Goal: Information Seeking & Learning: Check status

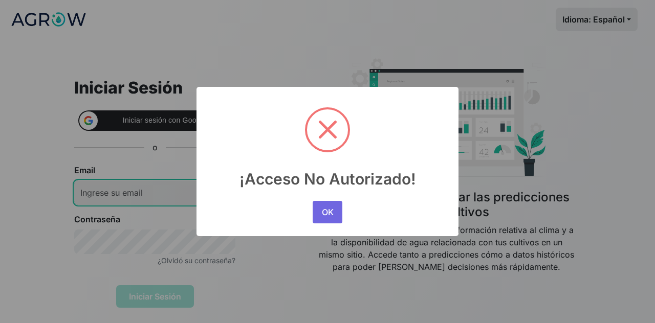
type input "inbal.hasson@agrowanalytics.com"
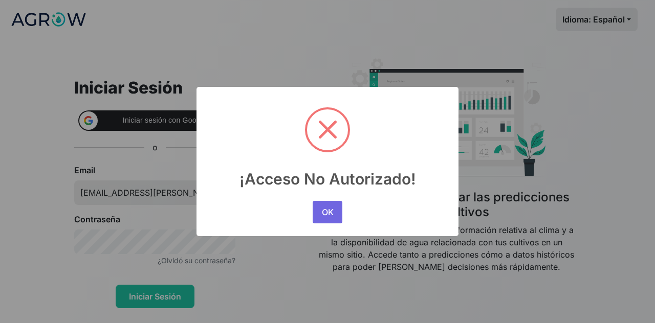
drag, startPoint x: 311, startPoint y: 212, endPoint x: 287, endPoint y: 172, distance: 46.6
click at [311, 212] on div "OK No Cancel" at bounding box center [327, 212] width 35 height 28
click at [326, 209] on button "OK" at bounding box center [327, 212] width 30 height 23
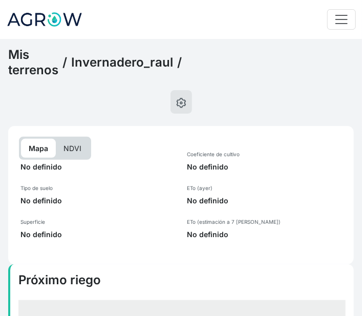
select select "2698"
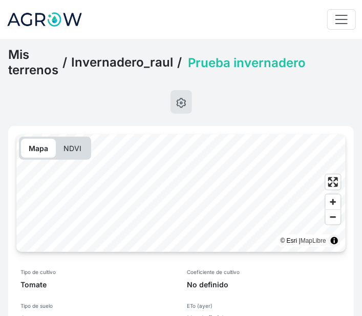
click at [132, 59] on link "Invernadero_raul" at bounding box center [122, 62] width 102 height 15
click at [121, 58] on link "Invernadero_raul" at bounding box center [122, 62] width 102 height 15
click at [132, 51] on div "Mis terrenos / Invernadero_raul / Prueba invernadero" at bounding box center [180, 62] width 345 height 31
click at [138, 60] on link "Invernadero_raul" at bounding box center [122, 62] width 102 height 15
click at [140, 65] on link "Invernadero_raul" at bounding box center [122, 62] width 102 height 15
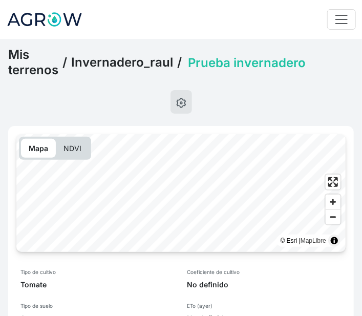
click at [140, 65] on link "Invernadero_raul" at bounding box center [122, 62] width 102 height 15
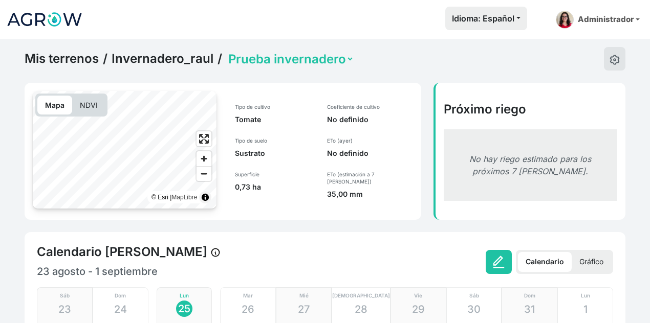
click at [135, 55] on link "Invernadero_raul" at bounding box center [162, 58] width 102 height 15
click at [140, 65] on link "Invernadero_raul" at bounding box center [162, 58] width 102 height 15
click at [140, 61] on link "Invernadero_raul" at bounding box center [162, 58] width 102 height 15
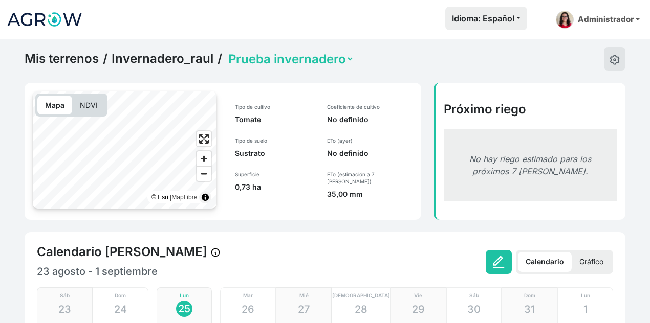
click at [140, 61] on link "Invernadero_raul" at bounding box center [162, 58] width 102 height 15
click at [57, 51] on link "Mis terrenos" at bounding box center [62, 58] width 74 height 15
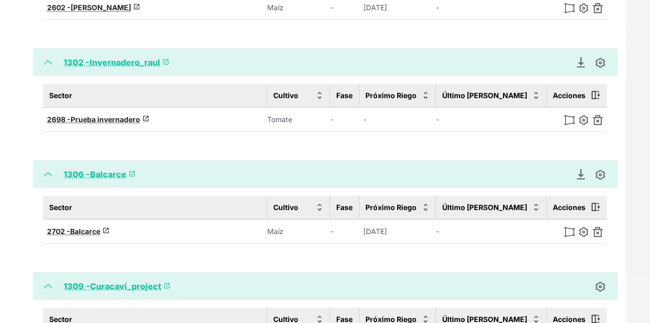
scroll to position [1023, 0]
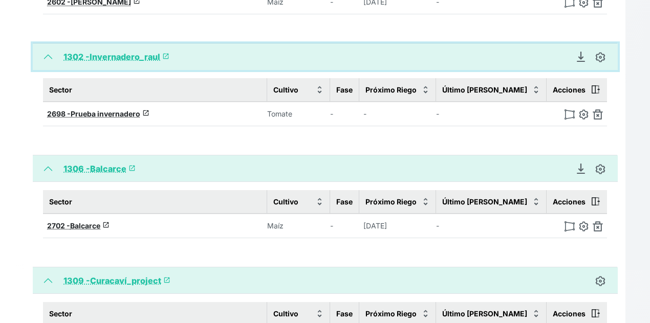
click at [166, 55] on button "1302 - Invernadero_raul launch" at bounding box center [325, 56] width 585 height 27
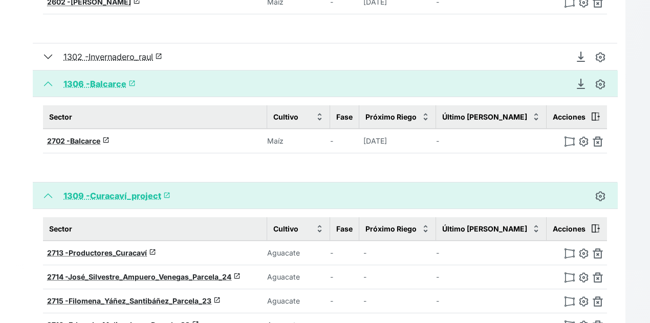
click at [162, 53] on span "launch" at bounding box center [158, 56] width 7 height 7
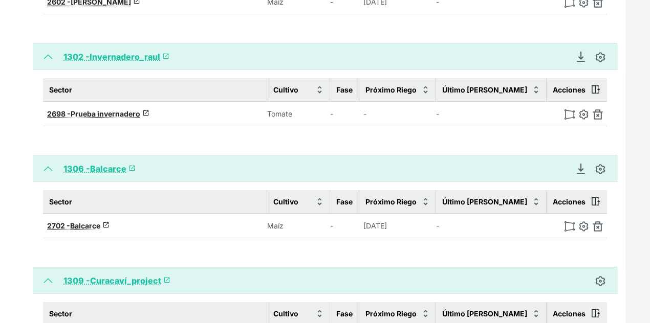
click at [165, 53] on span "launch" at bounding box center [165, 56] width 7 height 7
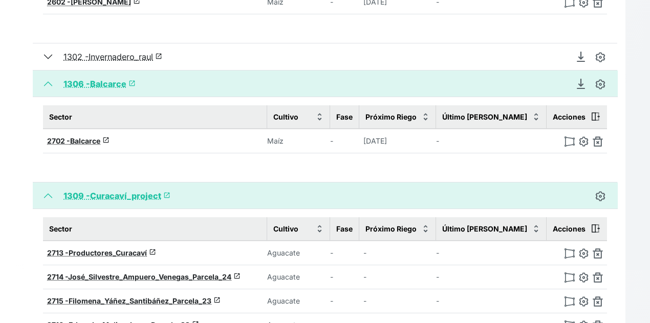
click at [162, 53] on span "launch" at bounding box center [158, 56] width 7 height 7
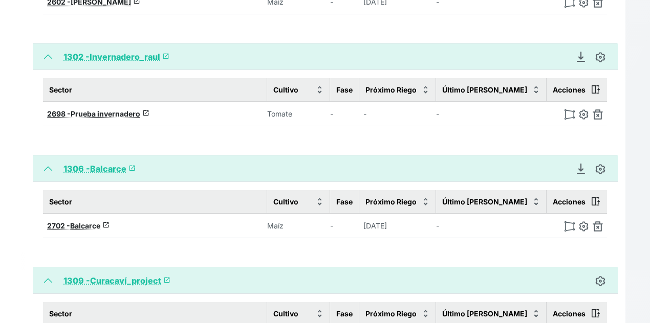
click at [165, 53] on span "launch" at bounding box center [165, 56] width 7 height 7
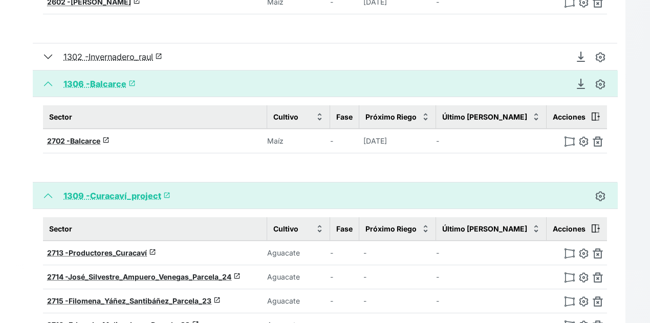
click at [162, 53] on span "launch" at bounding box center [158, 56] width 7 height 7
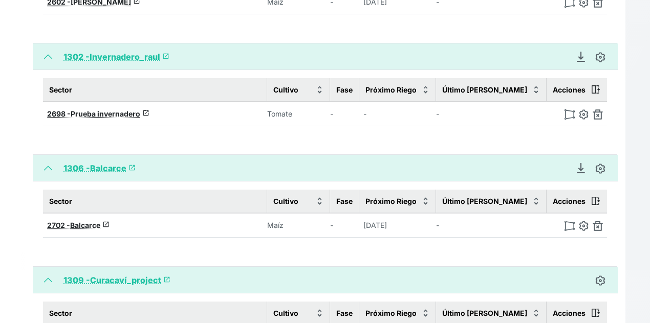
click at [165, 53] on span "launch" at bounding box center [165, 56] width 7 height 7
click at [146, 109] on span "launch" at bounding box center [145, 112] width 7 height 7
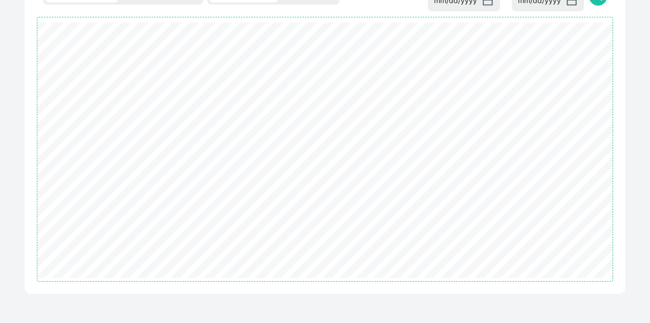
select select "2698"
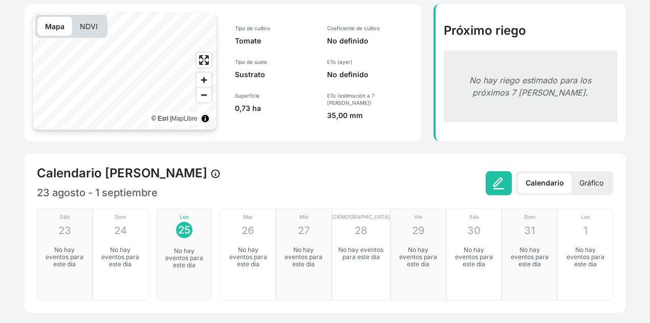
scroll to position [33, 0]
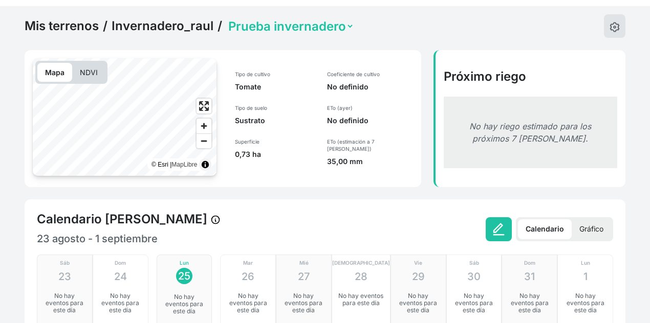
click at [166, 23] on link "Invernadero_raul" at bounding box center [162, 25] width 102 height 15
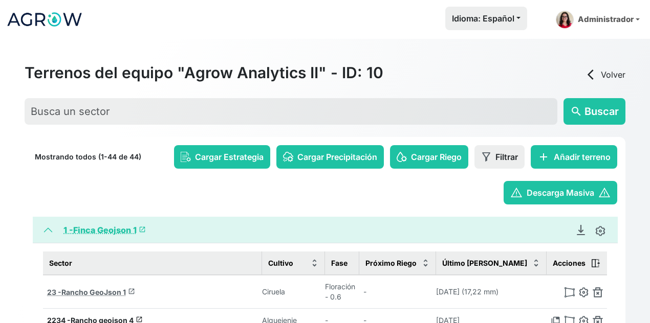
scroll to position [102, 0]
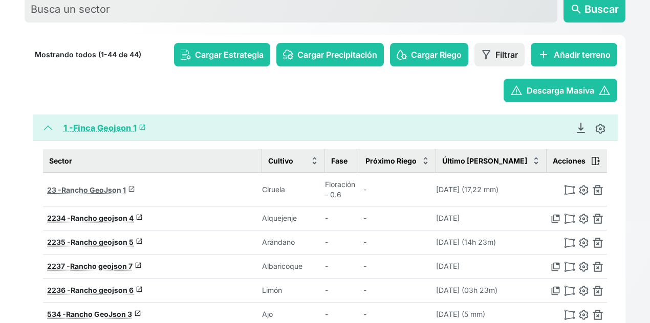
click at [132, 187] on span "launch" at bounding box center [131, 189] width 7 height 7
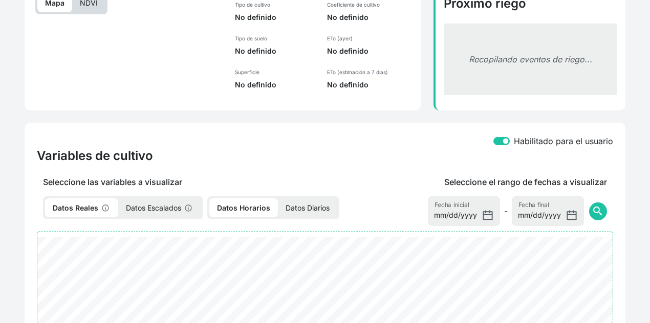
select select "23"
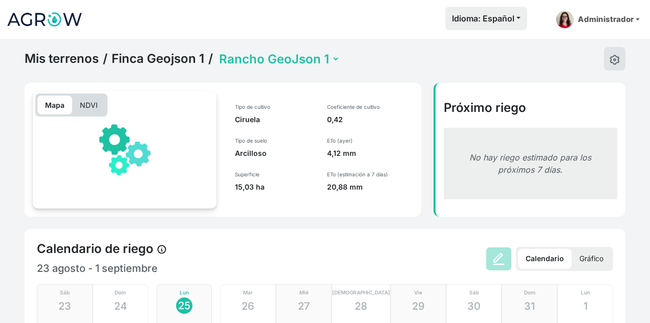
click at [150, 62] on link "Finca Geojson 1" at bounding box center [157, 58] width 93 height 15
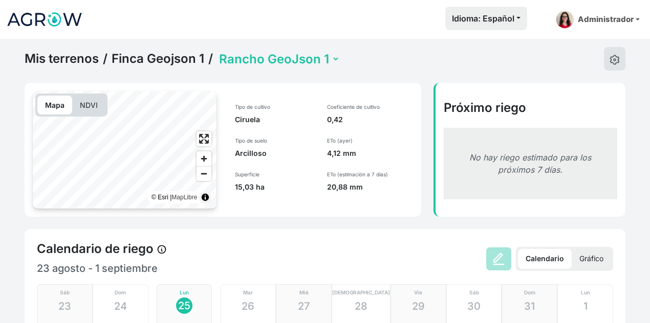
click at [150, 62] on link "Finca Geojson 1" at bounding box center [157, 58] width 93 height 15
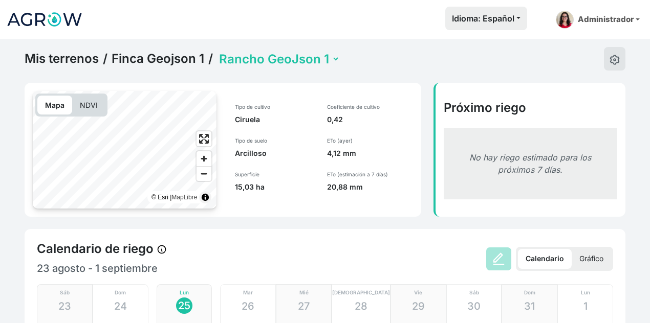
click at [150, 62] on link "Finca Geojson 1" at bounding box center [157, 58] width 93 height 15
click at [273, 38] on nav "Idioma: Español Español English Português Administrador Preferencias Usuarios d…" at bounding box center [325, 19] width 650 height 39
click at [597, 21] on link "Administrador" at bounding box center [597, 20] width 92 height 26
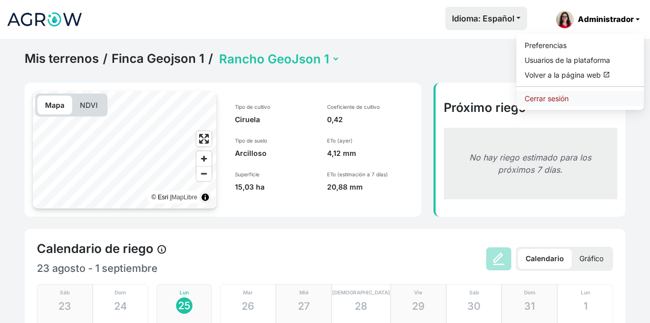
click at [548, 94] on link "Cerrar sesión" at bounding box center [579, 98] width 127 height 15
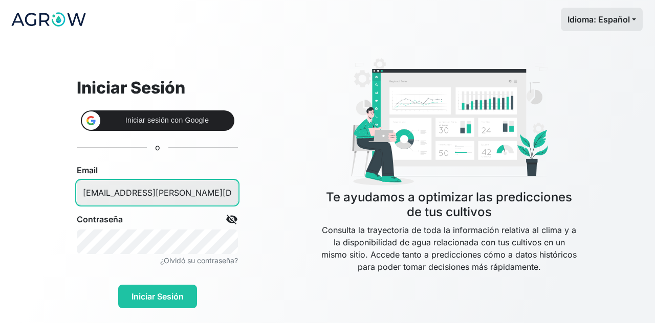
click at [187, 191] on input "inbal.hasson@agrowanalytics.com" at bounding box center [157, 193] width 161 height 25
type input "inbal@gmail.com"
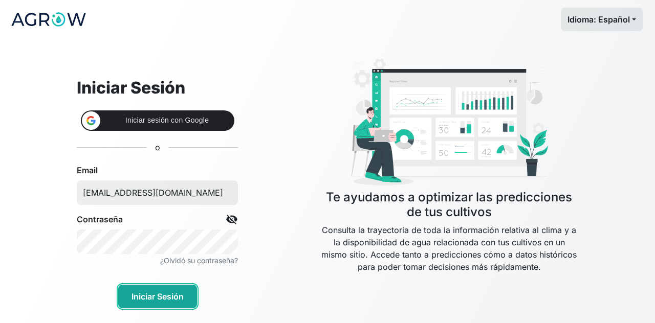
click at [167, 299] on button "Iniciar Sesión" at bounding box center [157, 297] width 79 height 24
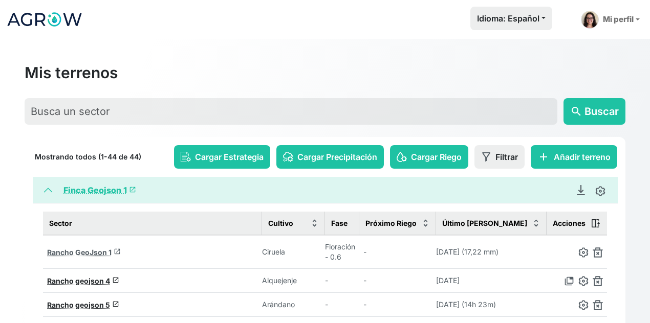
click at [116, 252] on span "launch" at bounding box center [117, 251] width 7 height 7
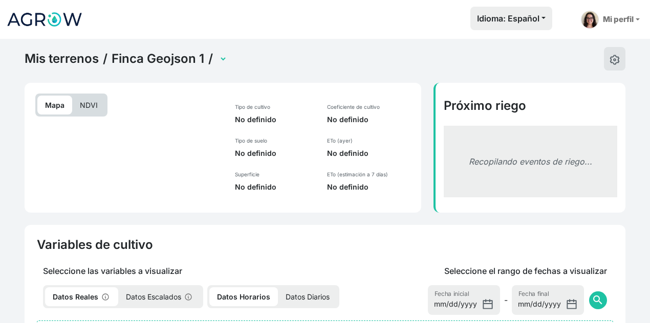
select select "23"
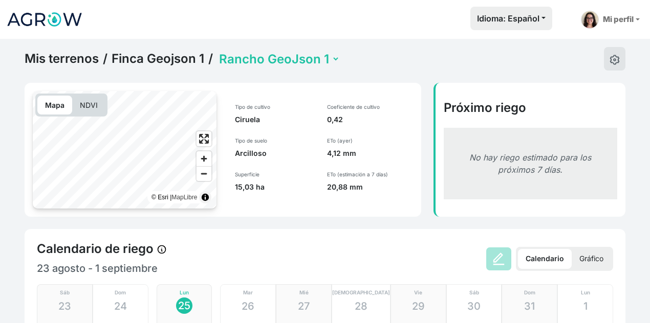
click at [141, 53] on link "Finca Geojson 1" at bounding box center [157, 58] width 93 height 15
click at [158, 58] on link "Finca Geojson 1" at bounding box center [157, 58] width 93 height 15
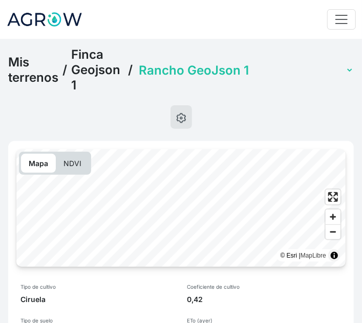
click at [94, 60] on link "Finca Geojson 1" at bounding box center [97, 70] width 53 height 46
click at [106, 57] on link "Finca Geojson 1" at bounding box center [97, 70] width 53 height 46
click at [28, 71] on link "Mis terrenos" at bounding box center [33, 70] width 50 height 31
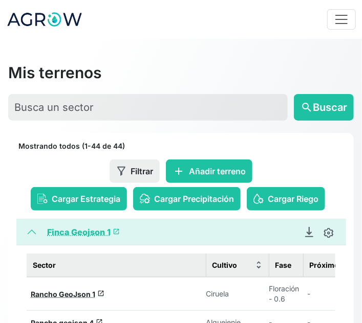
click at [114, 231] on span "launch" at bounding box center [116, 231] width 7 height 7
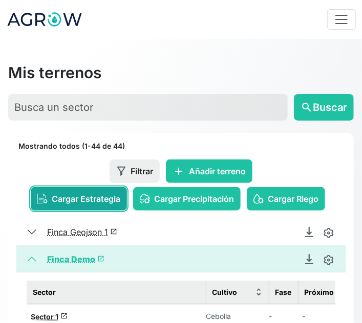
click at [75, 202] on span "Cargar Estrategia" at bounding box center [86, 199] width 69 height 12
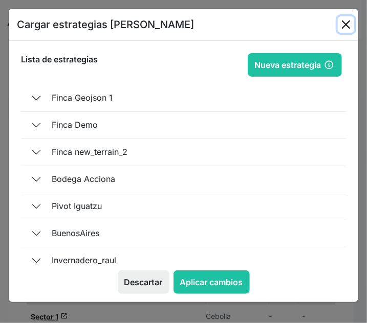
click at [342, 24] on button "Close" at bounding box center [346, 24] width 16 height 16
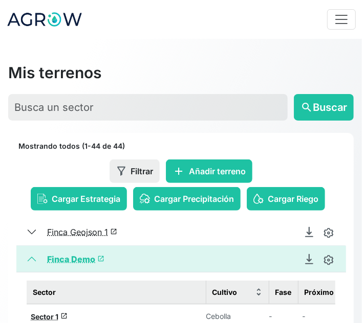
click at [114, 232] on span "launch" at bounding box center [113, 231] width 7 height 7
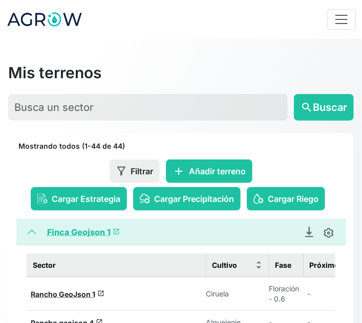
click at [115, 227] on link "Finca Geojson 1 launch" at bounding box center [83, 232] width 73 height 10
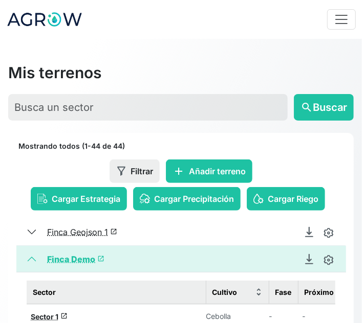
click at [115, 231] on span "launch" at bounding box center [113, 231] width 7 height 7
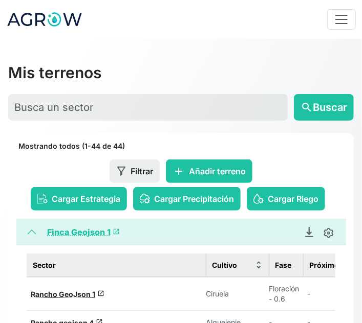
click at [115, 231] on span "launch" at bounding box center [116, 231] width 7 height 7
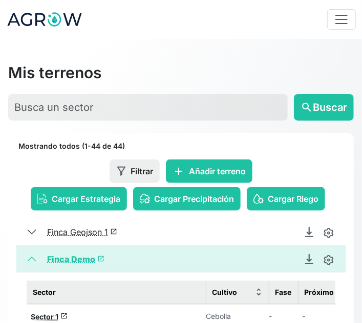
click at [218, 66] on h2 "Mis terrenos" at bounding box center [180, 72] width 345 height 18
click at [261, 34] on div "Idioma: Español Español English Português Mi perfil Preferencias Mis terrenos M…" at bounding box center [181, 19] width 362 height 31
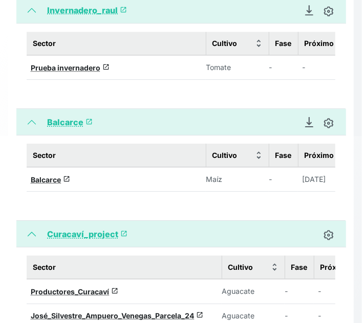
scroll to position [767, 0]
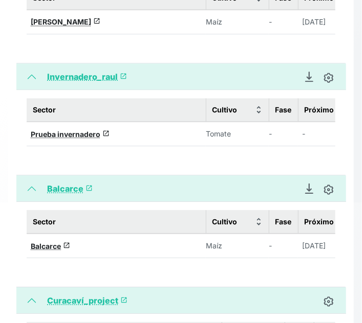
click at [122, 80] on span "launch" at bounding box center [123, 76] width 7 height 7
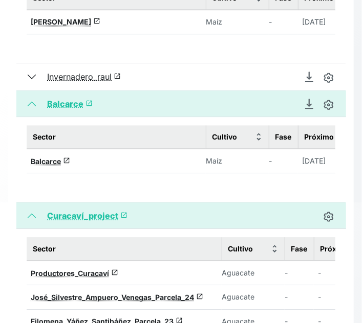
click at [121, 80] on span "launch" at bounding box center [117, 76] width 7 height 7
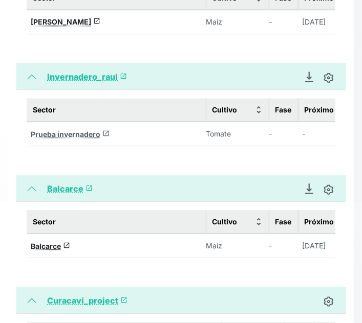
click at [101, 139] on link "Prueba invernadero launch" at bounding box center [70, 134] width 79 height 9
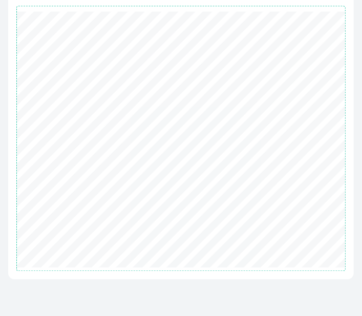
select select "2698"
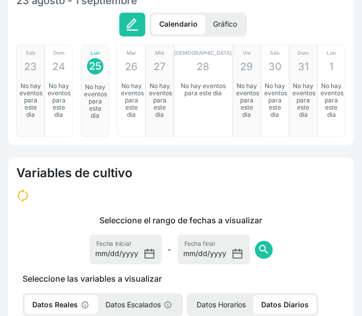
scroll to position [767, 0]
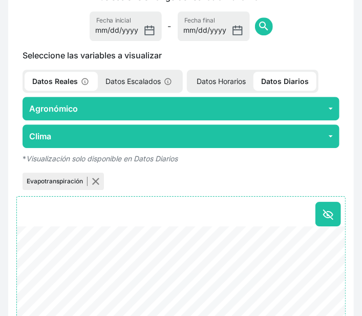
click at [342, 31] on div "Seleccione el rango de fechas a visualizar 2025-08-18 Fecha inicial - 2025-08-2…" at bounding box center [180, 16] width 341 height 50
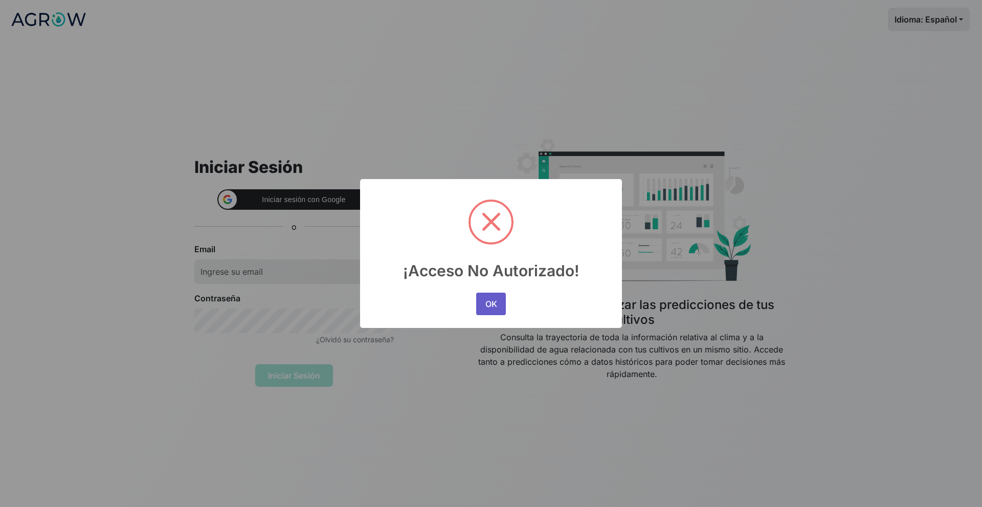
click at [499, 307] on button "OK" at bounding box center [491, 304] width 30 height 23
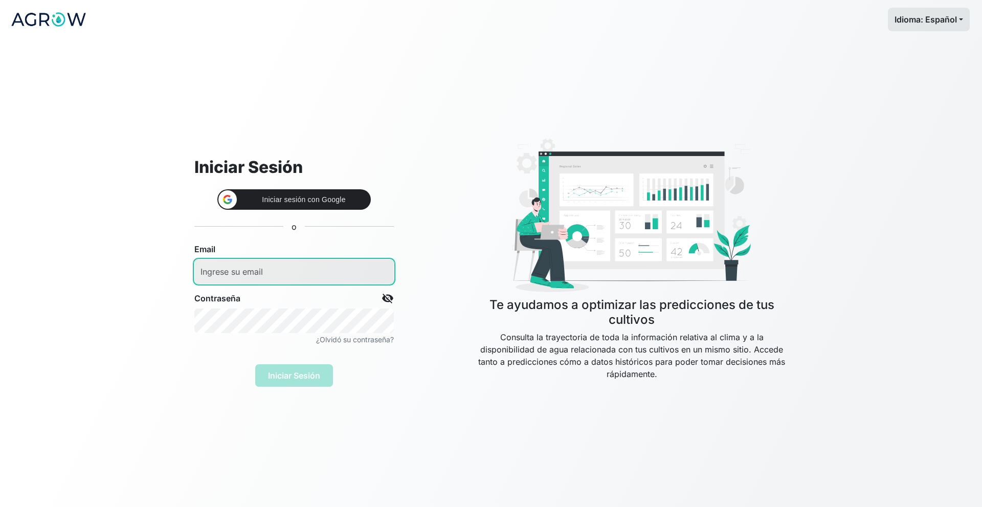
click at [291, 266] on input "email" at bounding box center [293, 271] width 199 height 25
click at [263, 277] on input "email" at bounding box center [293, 271] width 199 height 25
type input "[EMAIL_ADDRESS][DOMAIN_NAME]"
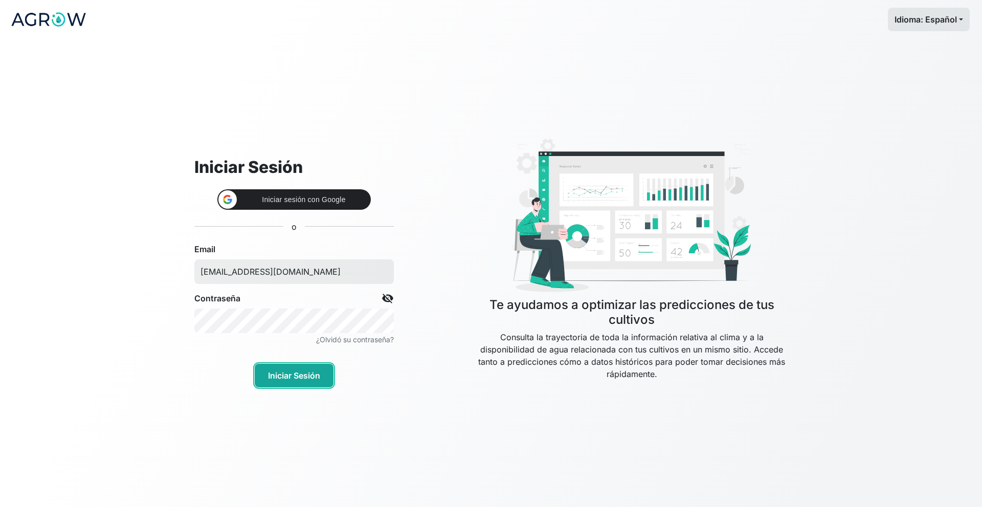
click at [285, 368] on button "Iniciar Sesión" at bounding box center [294, 376] width 79 height 24
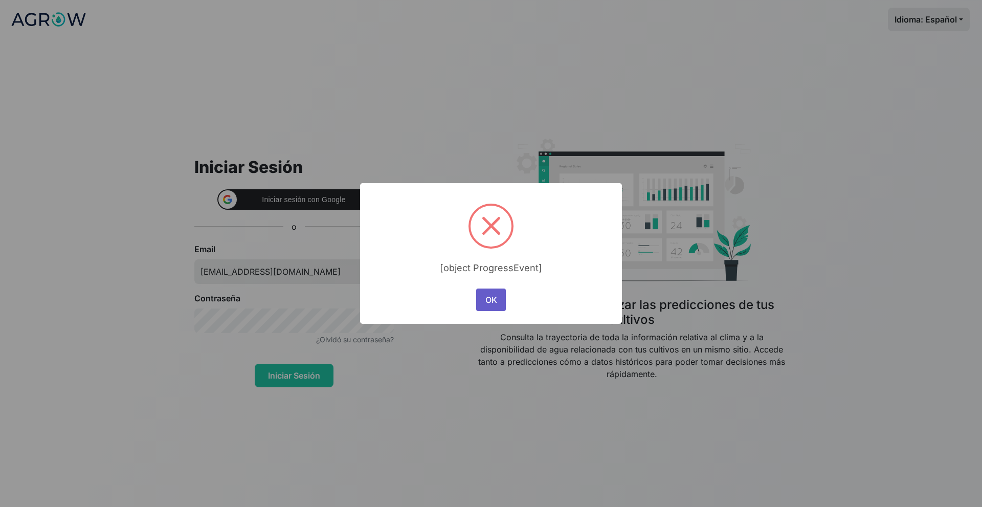
click at [490, 305] on button "OK" at bounding box center [491, 299] width 30 height 23
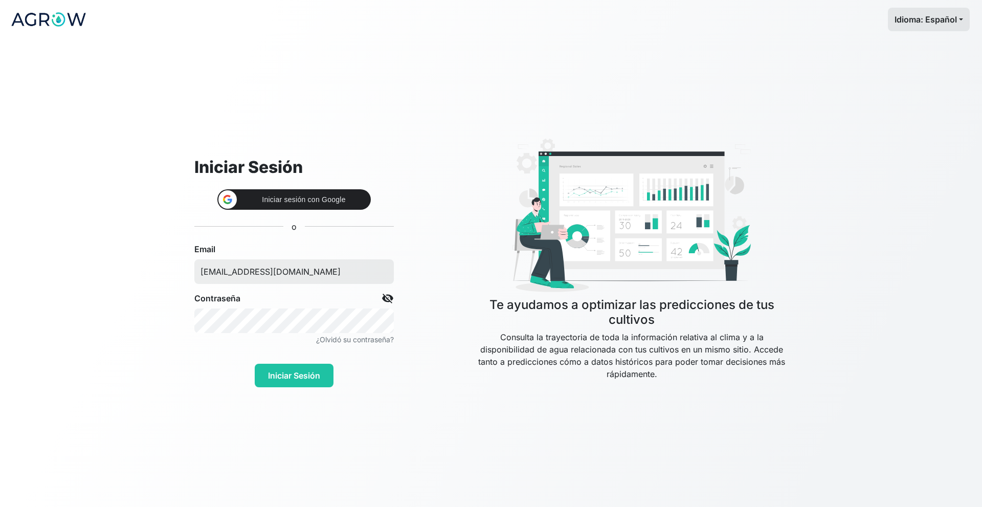
click at [164, 194] on div "Iniciar Sesión Iniciar sesión con Google Iniciar sesión con Google. Se abre en …" at bounding box center [293, 260] width 281 height 254
click at [659, 43] on div "Iniciar Sesión Iniciar sesión con Google Iniciar sesión con Google. Se abre en …" at bounding box center [490, 273] width 675 height 468
click at [475, 104] on div "Iniciar Sesión Iniciar sesión con Google Iniciar sesión con Google. Se abre en …" at bounding box center [490, 273] width 675 height 468
click at [323, 76] on div "Iniciar Sesión Iniciar sesión con Google Iniciar sesión con Google. Se abre en …" at bounding box center [490, 273] width 675 height 468
click at [144, 125] on app-log-in "Idioma: Español Español English Português Iniciar Sesión Iniciar sesión con Goo…" at bounding box center [491, 253] width 982 height 507
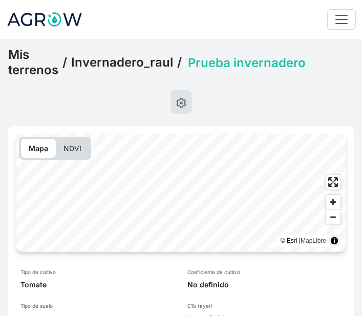
scroll to position [767, 0]
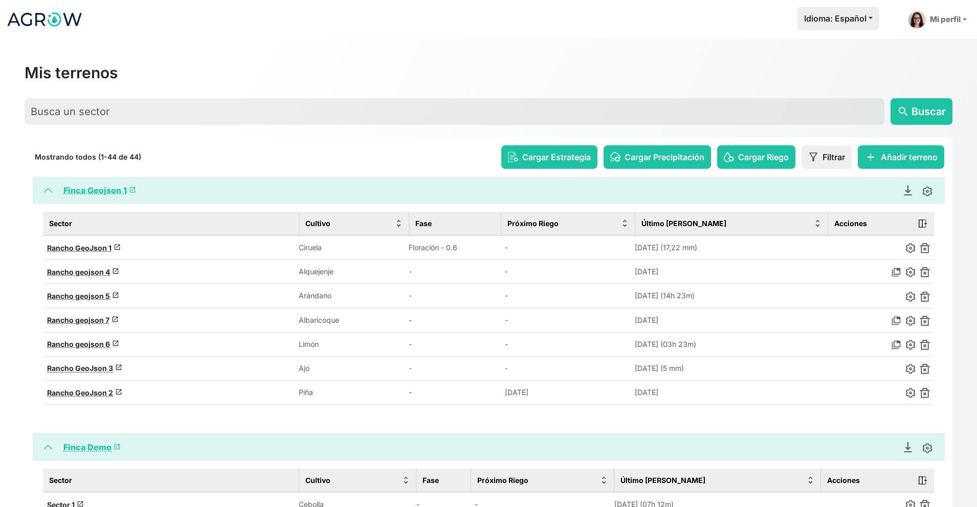
click at [133, 191] on span "launch" at bounding box center [132, 189] width 7 height 7
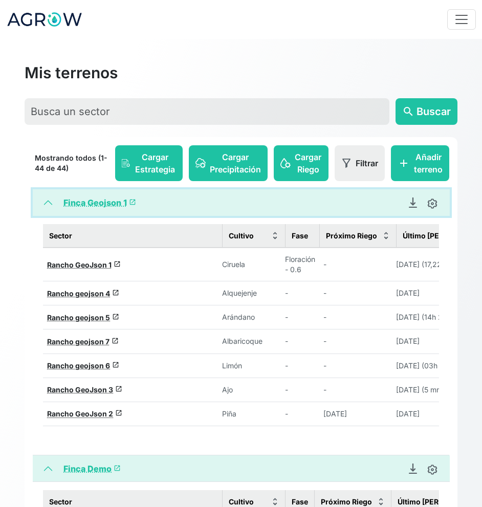
click at [138, 204] on button "Finca Geojson 1 launch" at bounding box center [241, 202] width 417 height 27
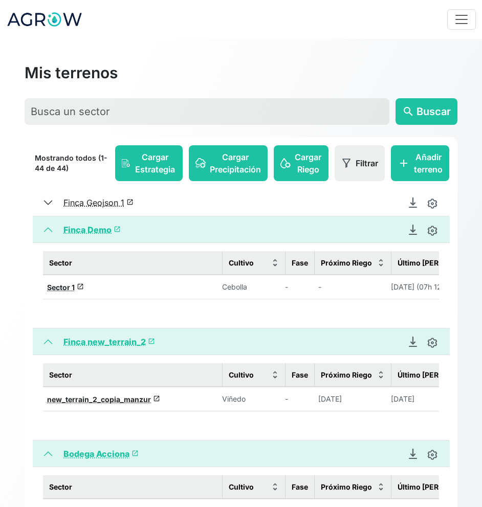
click at [128, 203] on link "Finca Geojson 1 launch" at bounding box center [98, 202] width 70 height 10
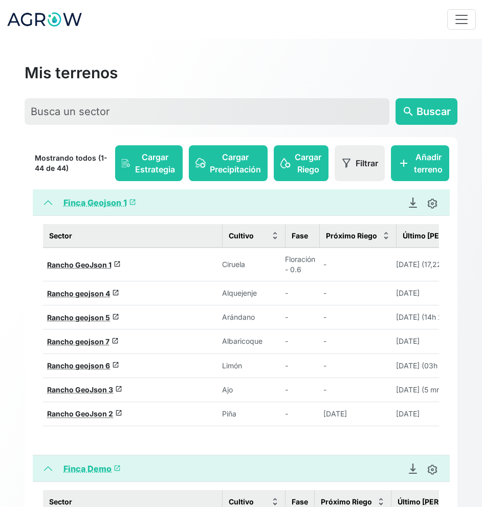
click at [137, 205] on html "Idioma: Español Español English Português Mi perfil Preferencias Mis terrenos M…" at bounding box center [241, 253] width 482 height 507
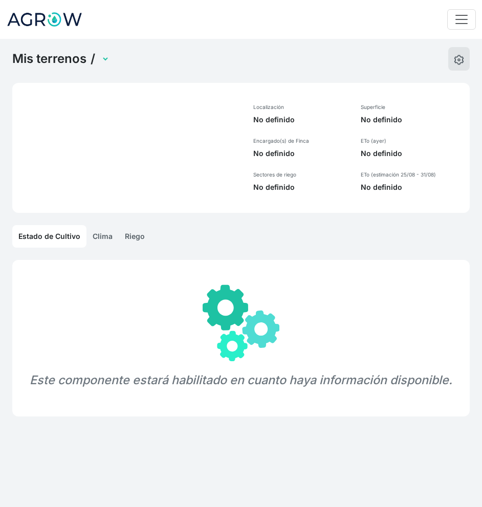
select select "1"
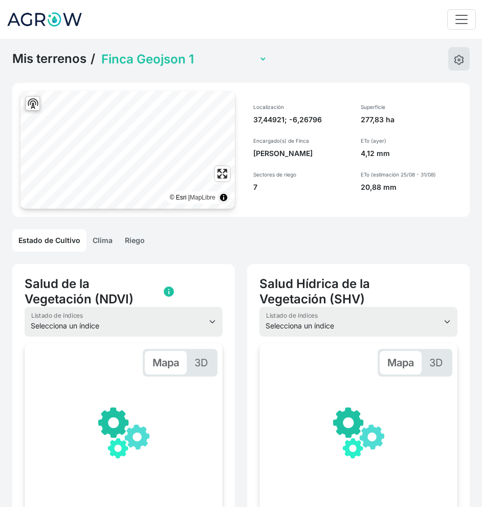
scroll to position [0, 123]
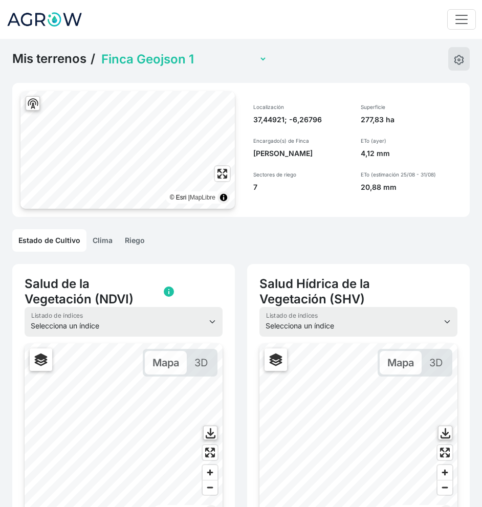
click at [56, 64] on link "Mis terrenos" at bounding box center [49, 58] width 74 height 15
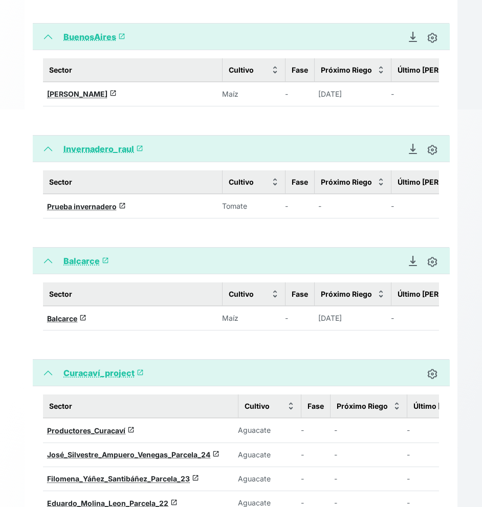
scroll to position [921, 0]
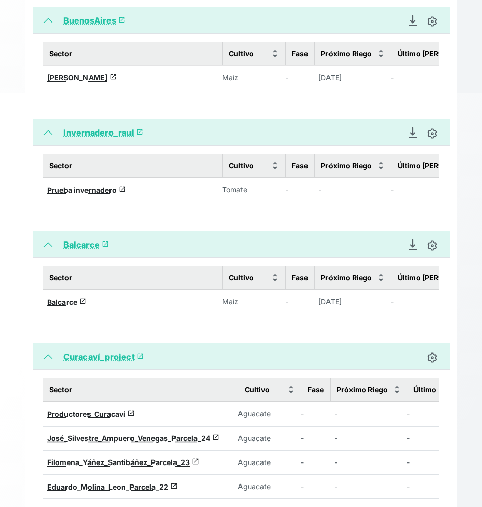
click at [136, 138] on link "Invernadero_raul launch" at bounding box center [103, 132] width 80 height 10
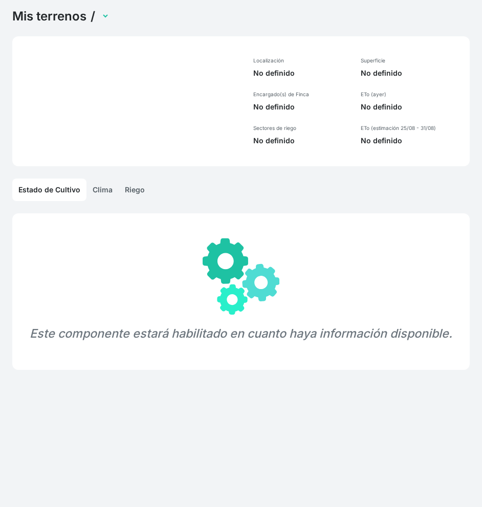
scroll to position [39, 0]
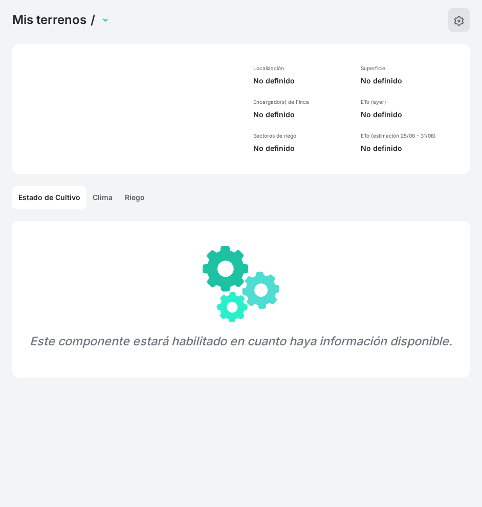
select select "1302"
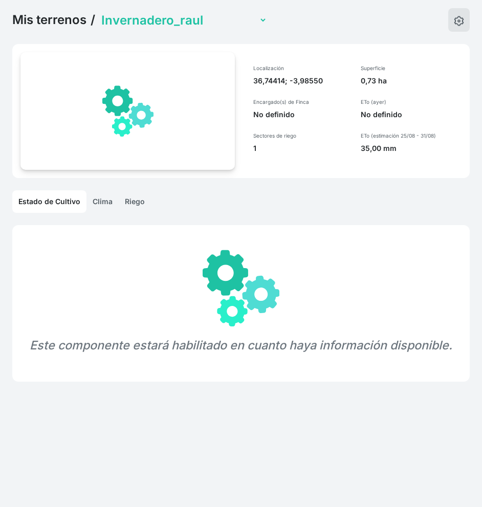
click at [131, 201] on link "Riego" at bounding box center [135, 201] width 32 height 23
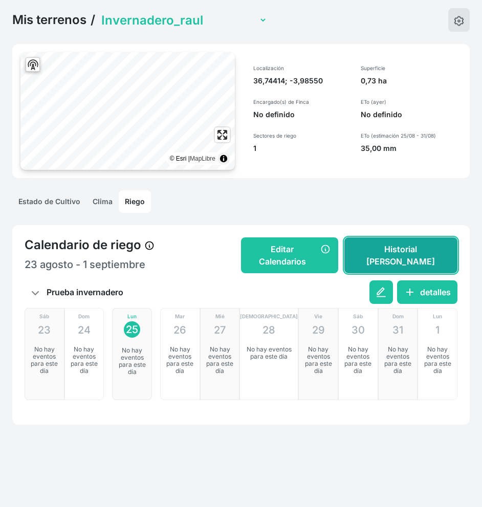
click at [425, 256] on button "Historial [PERSON_NAME]" at bounding box center [400, 255] width 113 height 36
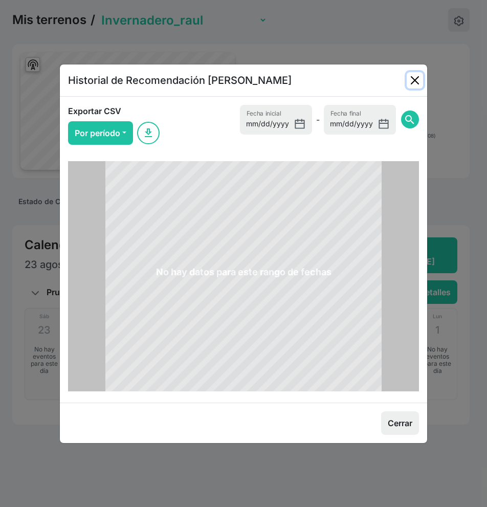
click at [414, 85] on button "Close" at bounding box center [415, 80] width 16 height 16
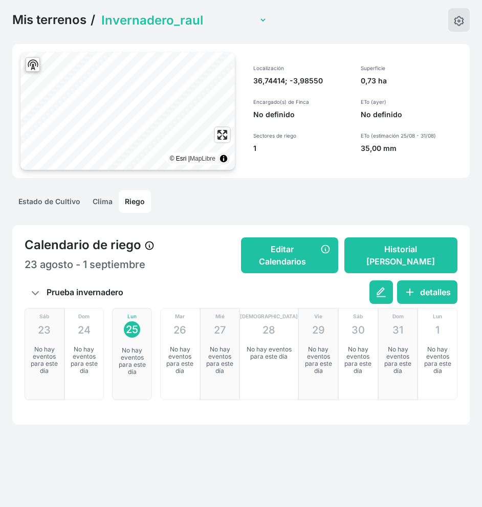
click at [77, 22] on link "Mis terrenos" at bounding box center [49, 19] width 74 height 15
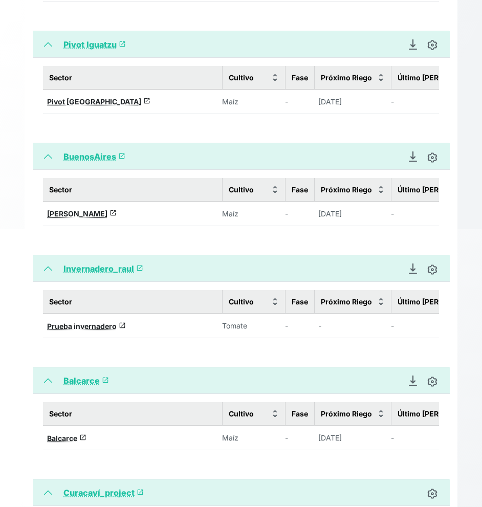
scroll to position [806, 0]
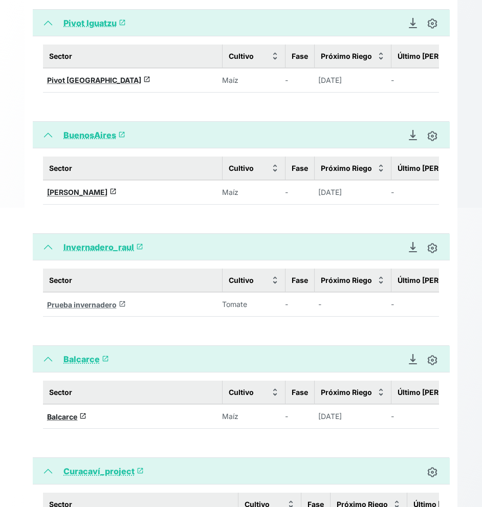
click at [119, 307] on span "launch" at bounding box center [122, 303] width 7 height 7
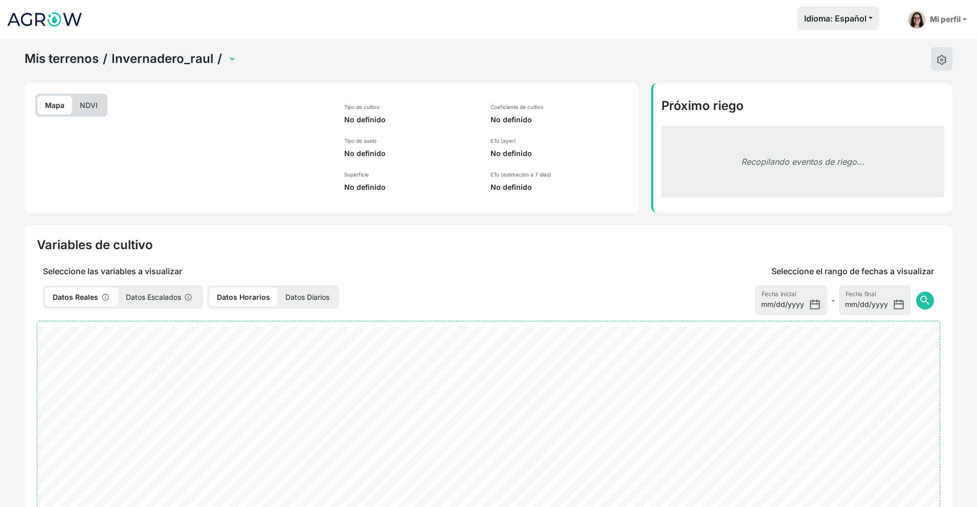
select select "2698"
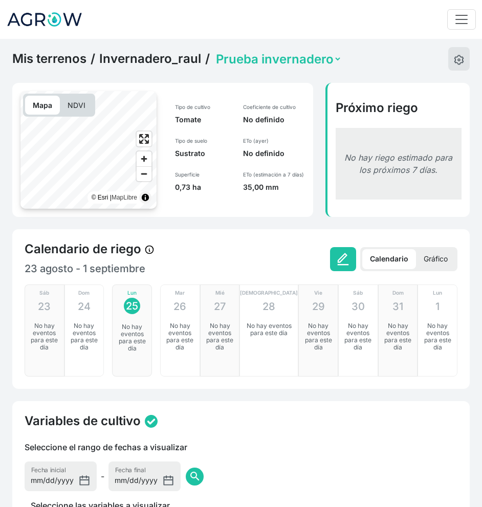
click at [137, 57] on link "Invernadero_raul" at bounding box center [150, 58] width 102 height 15
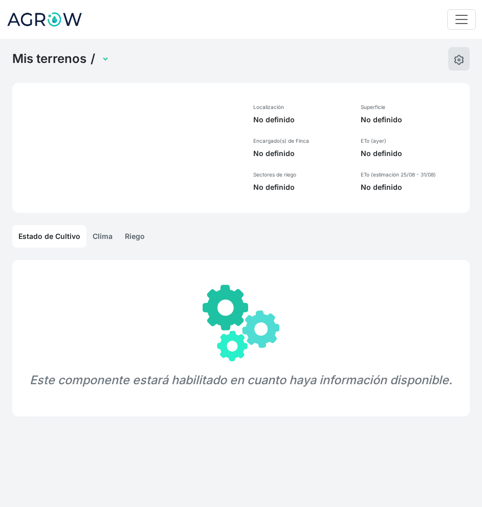
select select "1302"
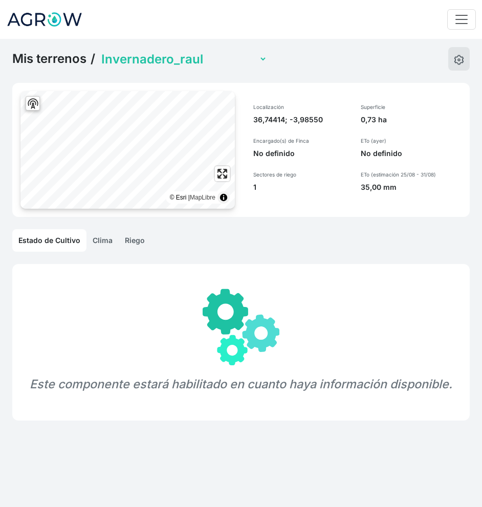
click at [133, 242] on link "Riego" at bounding box center [135, 240] width 32 height 23
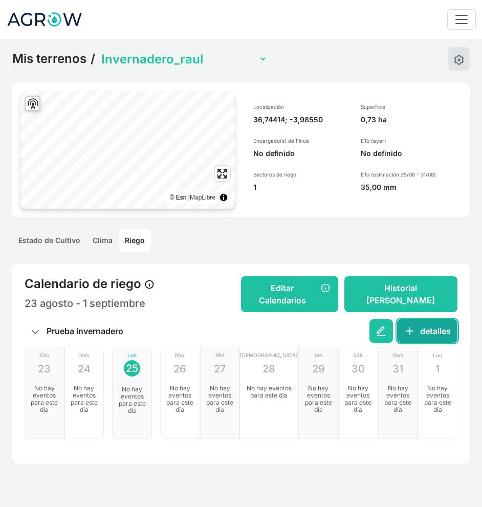
click at [413, 337] on span "add" at bounding box center [410, 331] width 12 height 12
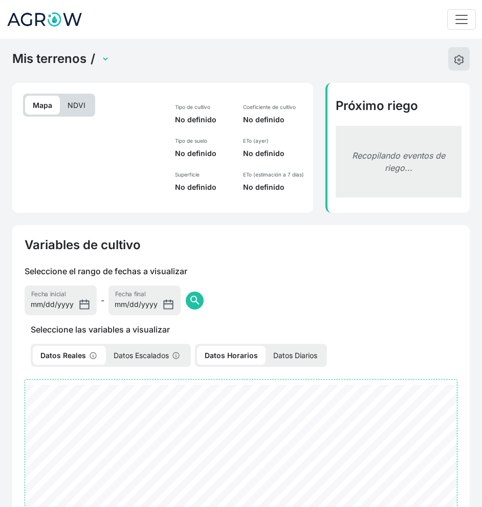
select select "2698"
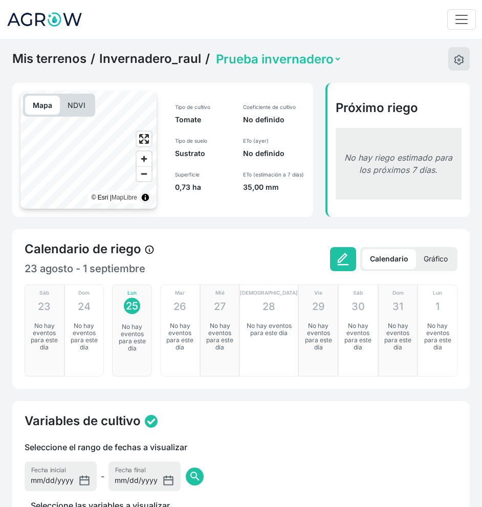
click at [84, 114] on p "NDVI" at bounding box center [76, 105] width 33 height 19
click at [55, 109] on p "Mapa" at bounding box center [42, 105] width 35 height 19
click at [50, 60] on link "Mis terrenos" at bounding box center [49, 58] width 74 height 15
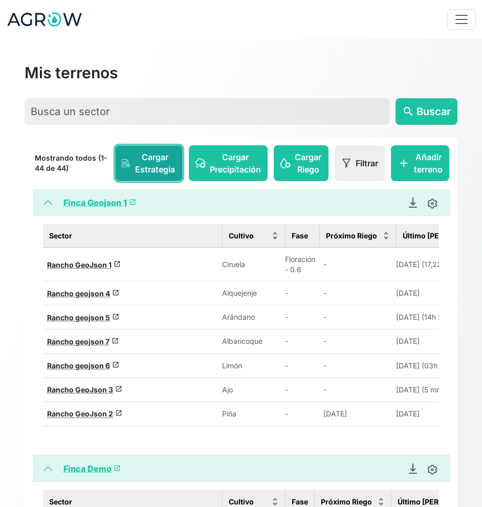
click at [153, 151] on span "Cargar Estrategia" at bounding box center [155, 163] width 42 height 25
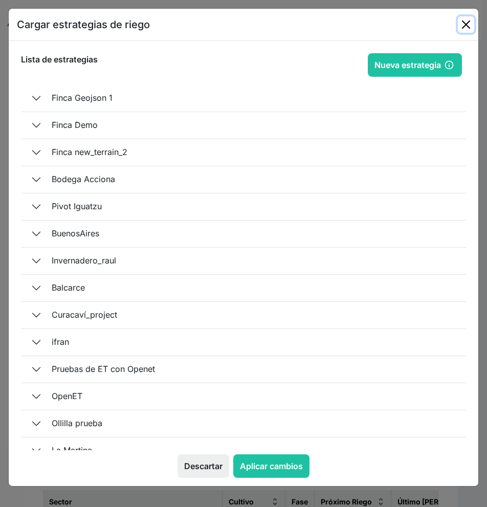
click at [462, 18] on button "Close" at bounding box center [466, 24] width 16 height 16
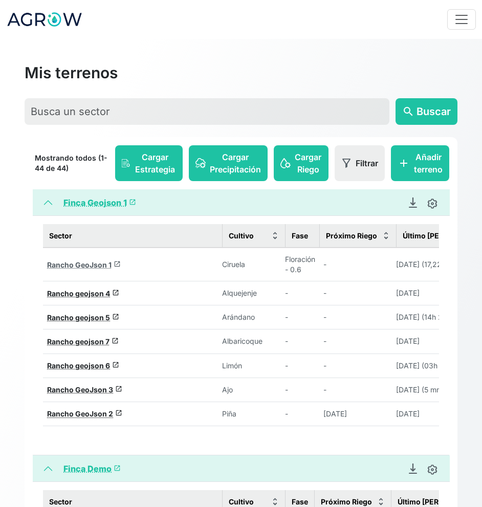
click at [115, 264] on span "launch" at bounding box center [117, 263] width 7 height 7
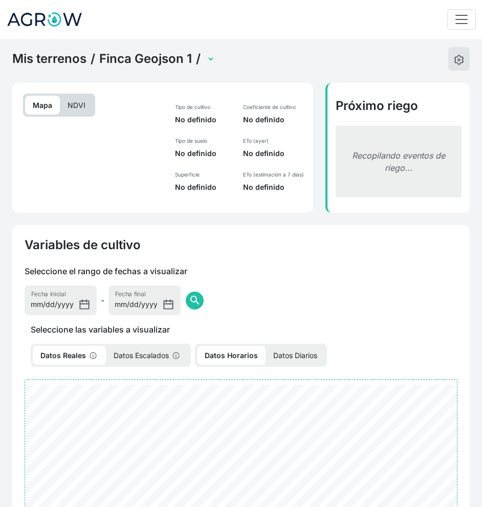
select select "23"
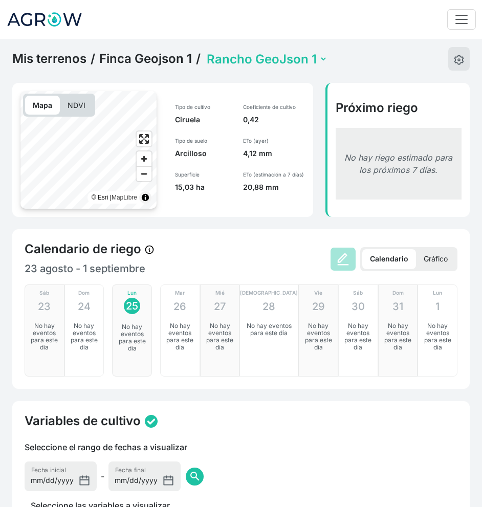
drag, startPoint x: 154, startPoint y: 40, endPoint x: 159, endPoint y: 53, distance: 13.6
click at [157, 48] on div "Mis terrenos / Finca Geojson 1 / Rancho GeoJson 1 Rancho GeoJson 2 Rancho GeoJs…" at bounding box center [241, 502] width 482 height 927
click at [160, 54] on link "Finca Geojson 1" at bounding box center [145, 58] width 93 height 15
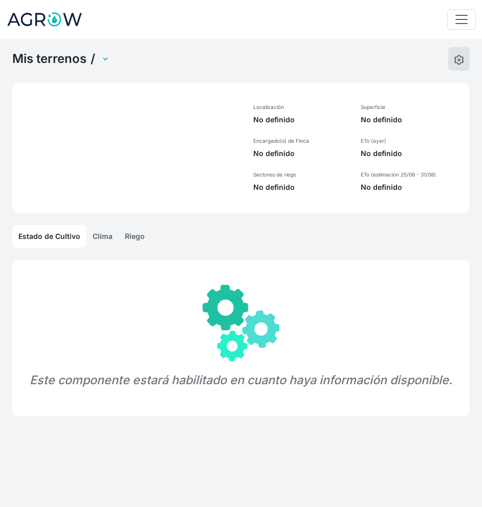
select select "1"
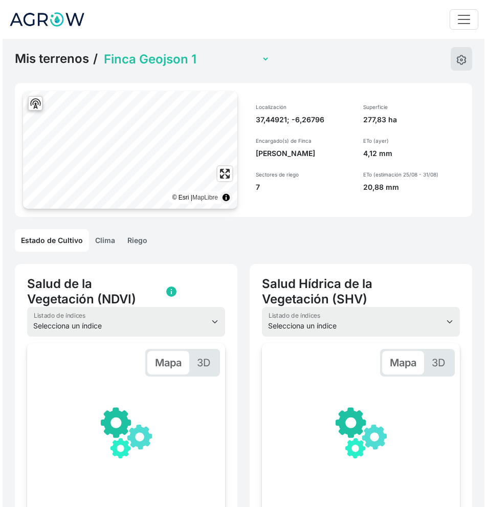
scroll to position [0, 123]
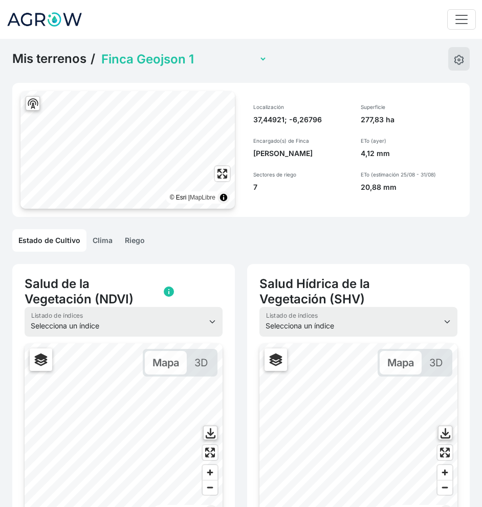
click at [141, 237] on link "Riego" at bounding box center [135, 240] width 32 height 23
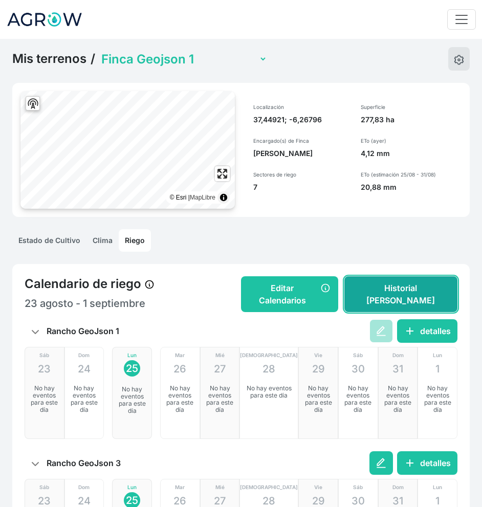
click at [416, 289] on button "Historial [PERSON_NAME]" at bounding box center [400, 294] width 113 height 36
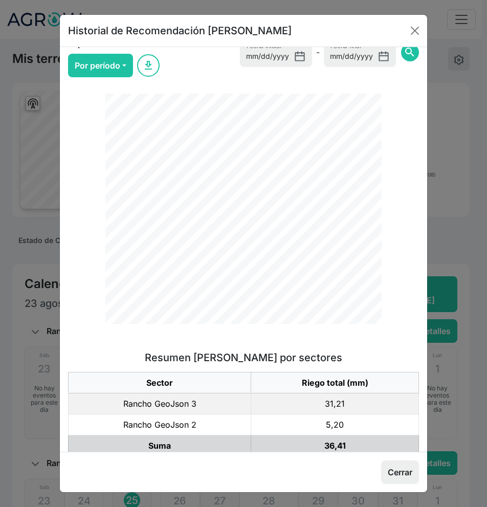
scroll to position [39, 0]
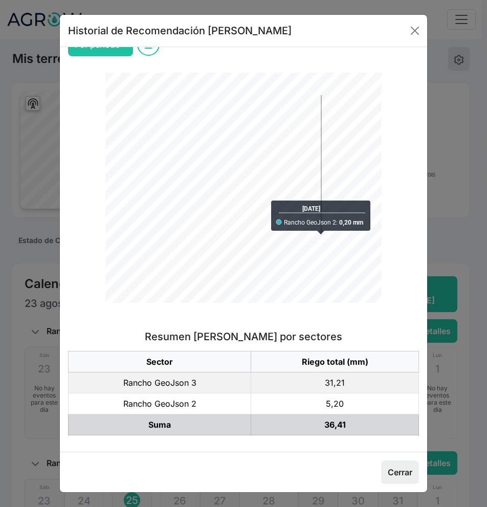
click at [278, 24] on div "Historial de Recomendación [PERSON_NAME]" at bounding box center [243, 31] width 367 height 32
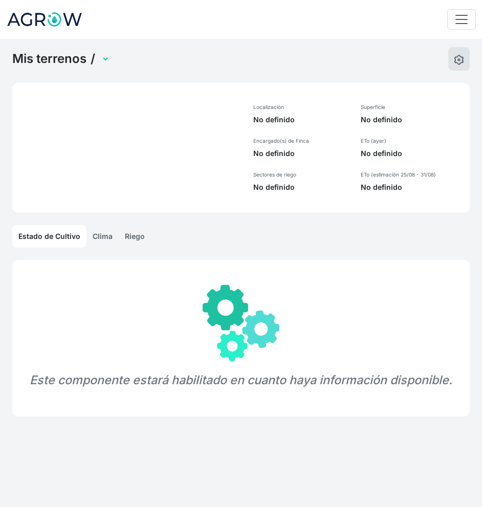
select select "1"
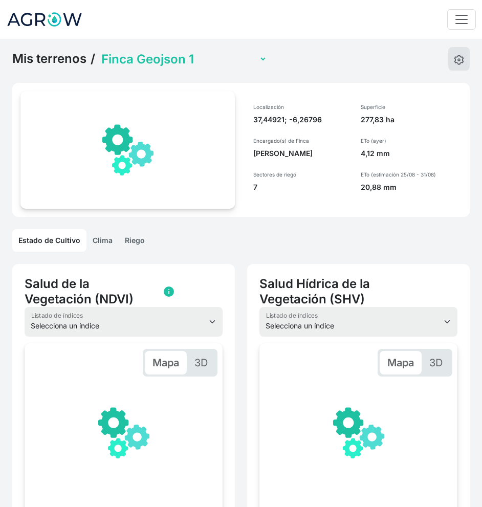
scroll to position [0, 123]
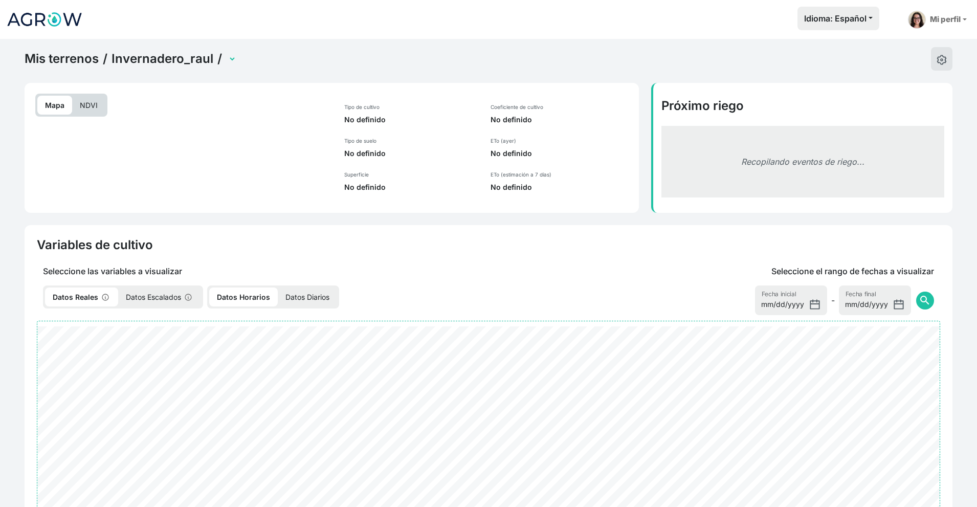
select select "2698"
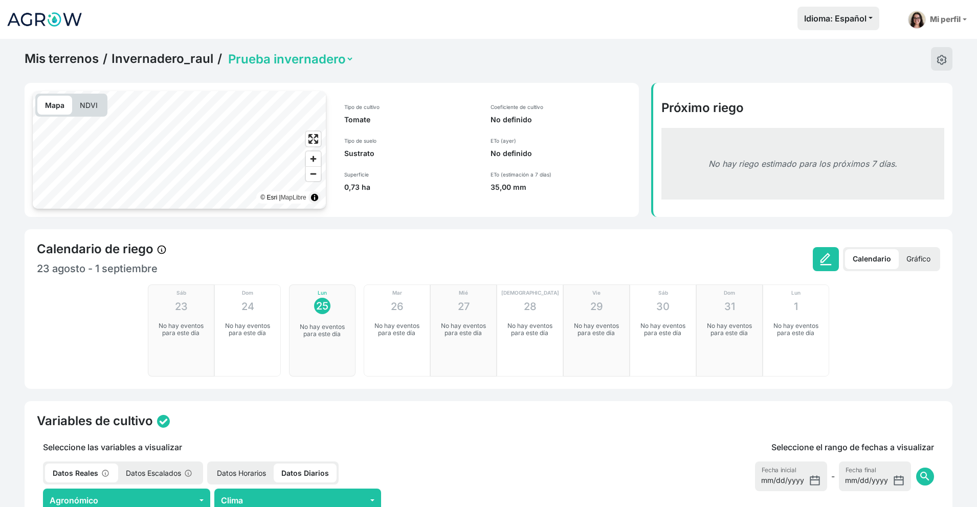
click at [184, 52] on link "Invernadero_raul" at bounding box center [162, 58] width 102 height 15
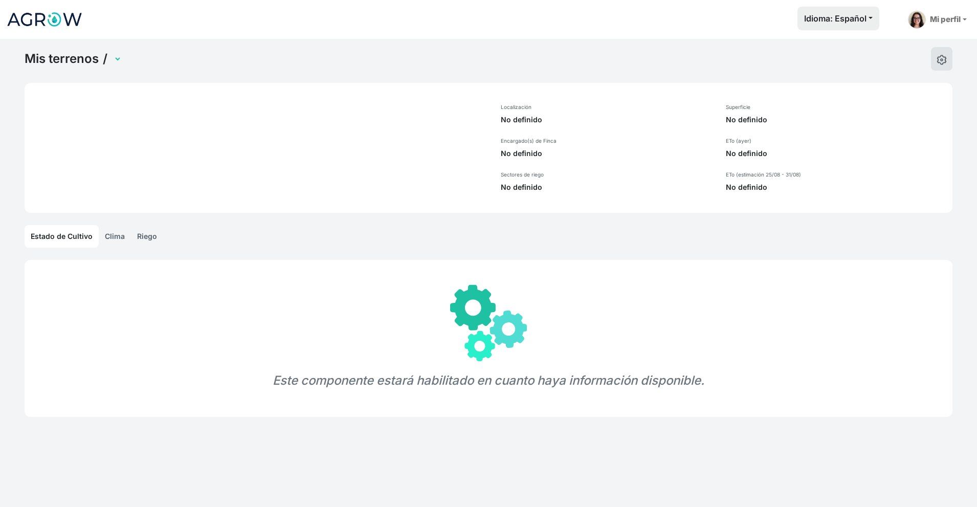
select select "1302"
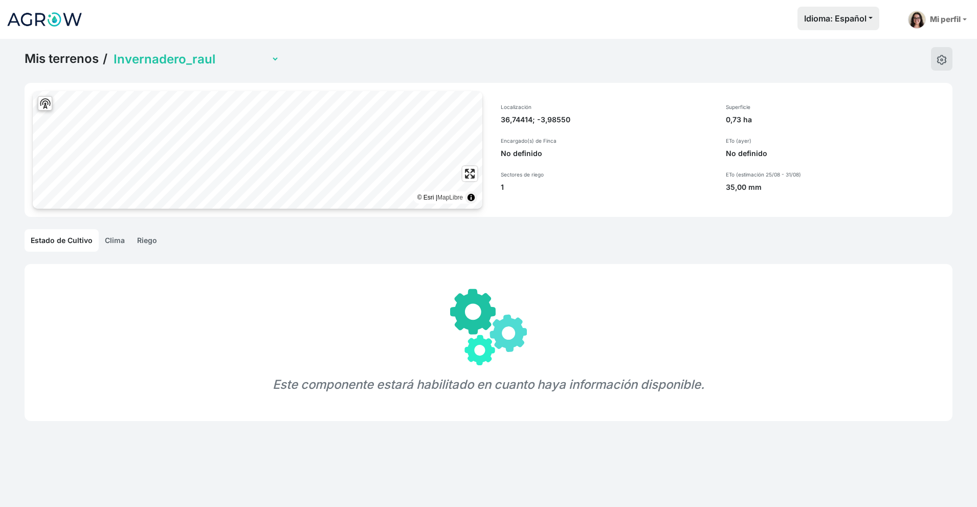
click at [154, 234] on link "Riego" at bounding box center [147, 240] width 32 height 23
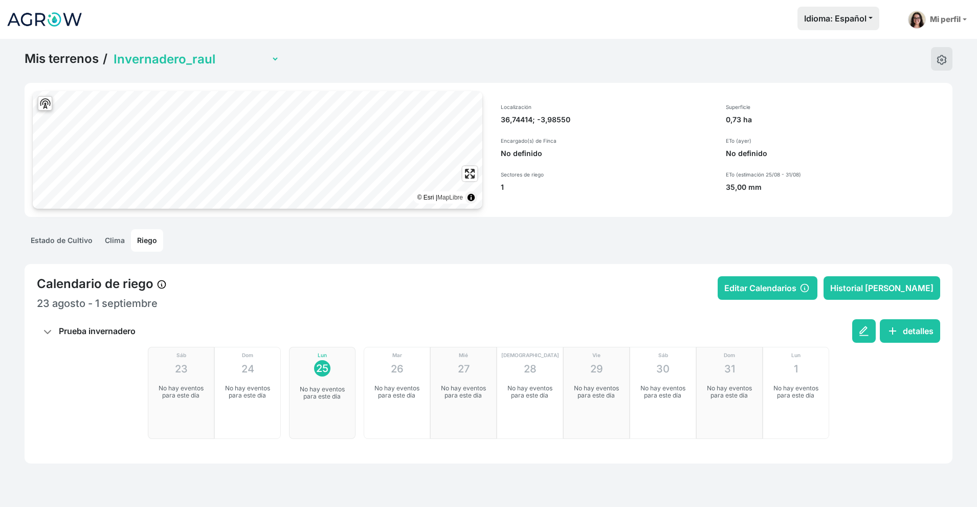
click at [483, 62] on div "Mis terrenos / Finca Geojson 1 Finca Demo Finca new_terrain_2 Bodega Acciona Pi…" at bounding box center [489, 59] width 928 height 24
click at [76, 60] on link "Mis terrenos" at bounding box center [62, 58] width 74 height 15
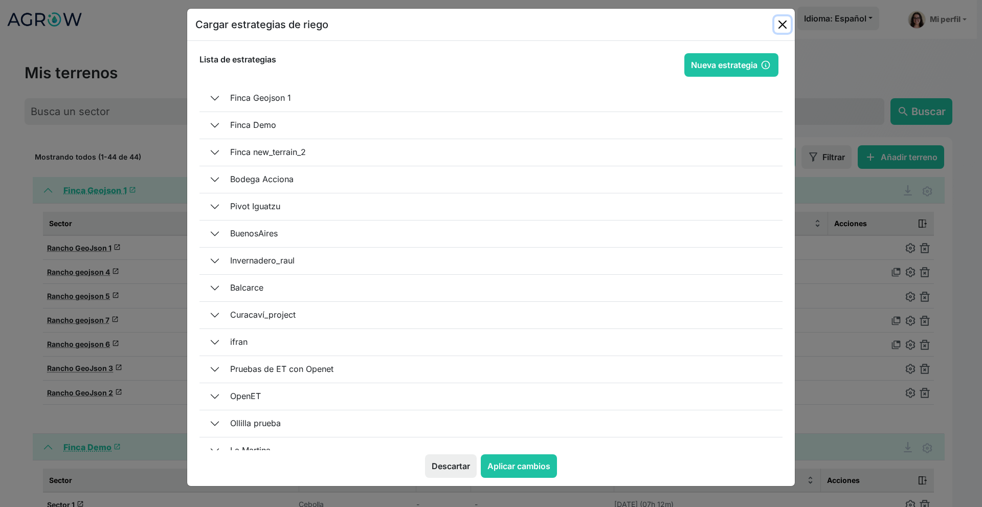
click at [782, 28] on button "Close" at bounding box center [782, 24] width 16 height 16
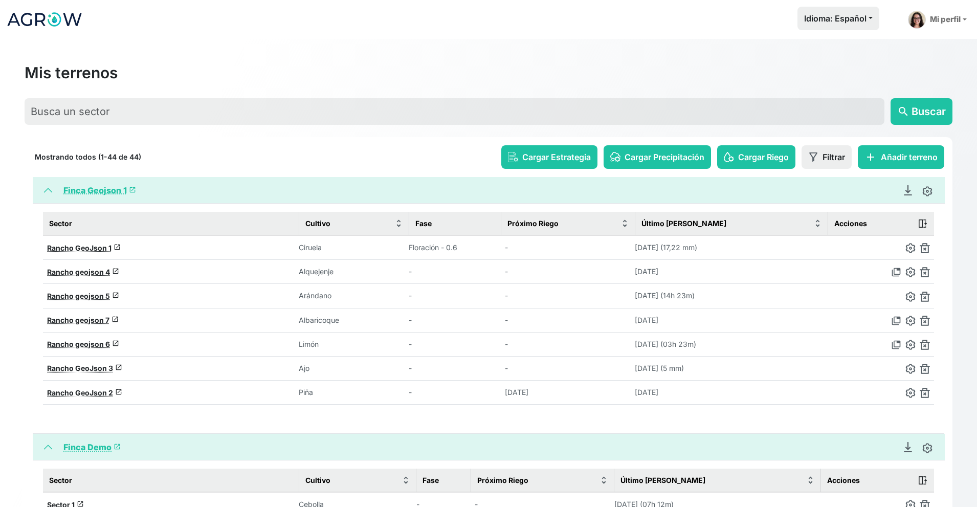
click at [128, 187] on link "Finca Geojson 1 launch" at bounding box center [99, 190] width 73 height 10
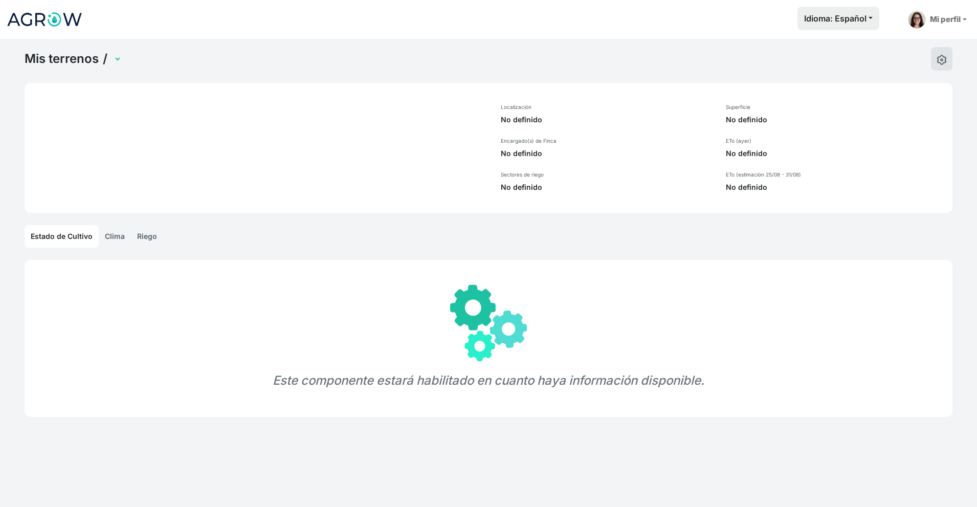
select select "1"
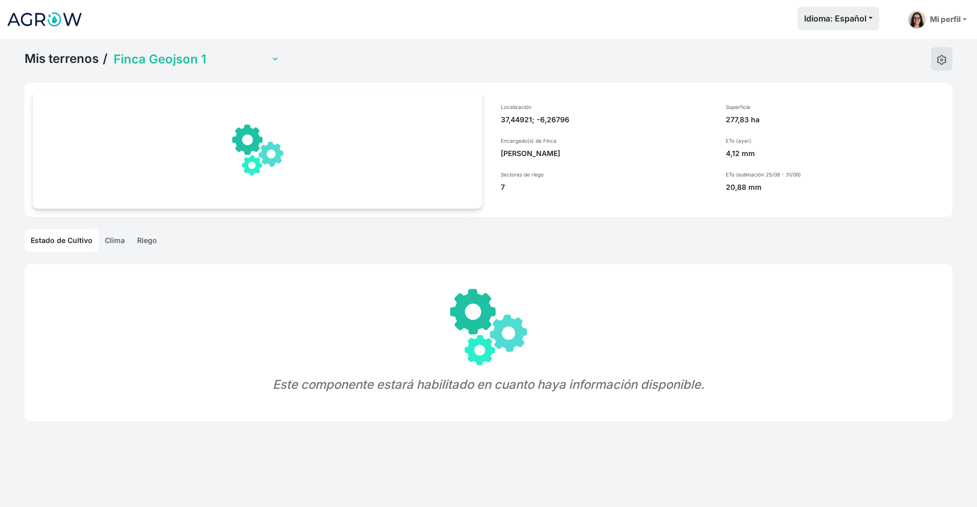
click at [148, 231] on link "Riego" at bounding box center [147, 240] width 32 height 23
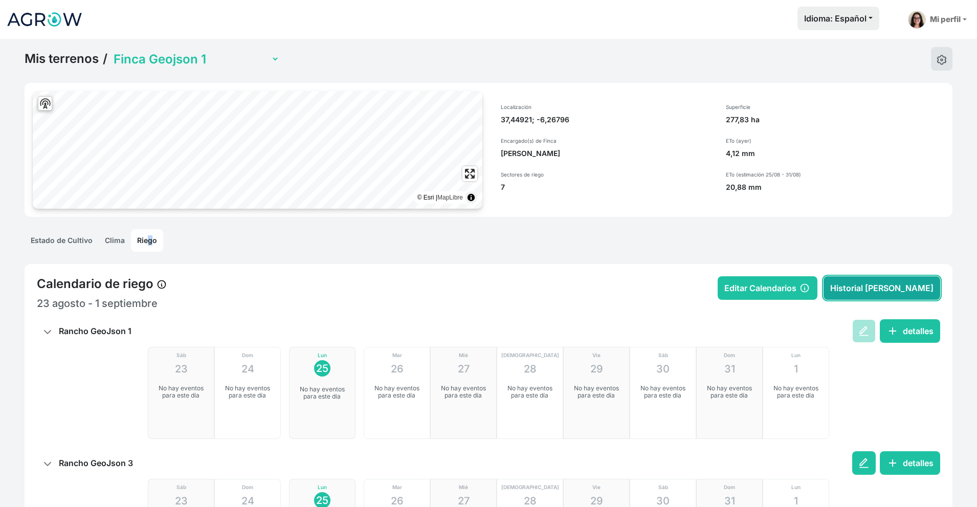
click at [904, 289] on button "Historial [PERSON_NAME]" at bounding box center [881, 288] width 117 height 24
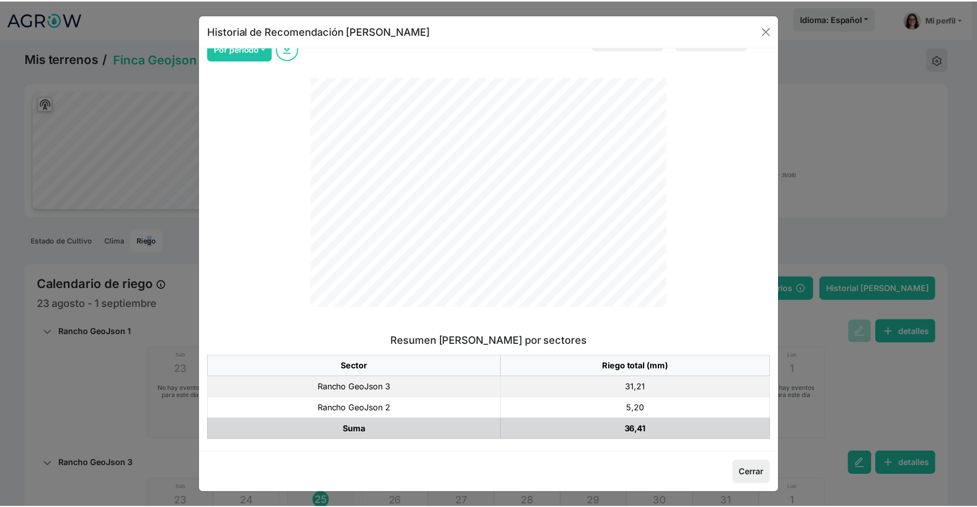
scroll to position [39, 0]
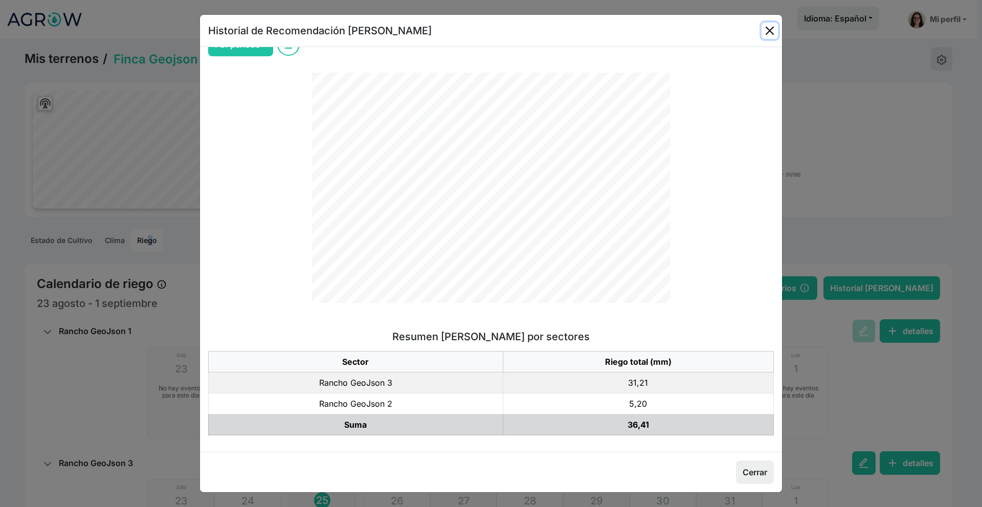
click at [767, 26] on button "Close" at bounding box center [770, 31] width 16 height 16
